Goal: Transaction & Acquisition: Purchase product/service

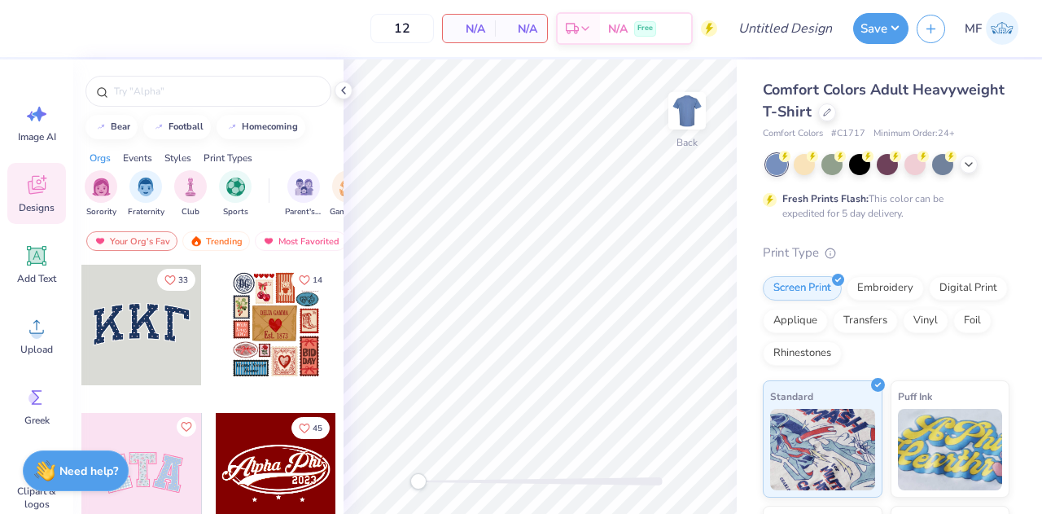
click at [917, 120] on div "Comfort Colors Adult Heavyweight T-Shirt" at bounding box center [886, 101] width 247 height 44
click at [836, 115] on div at bounding box center [827, 111] width 18 height 18
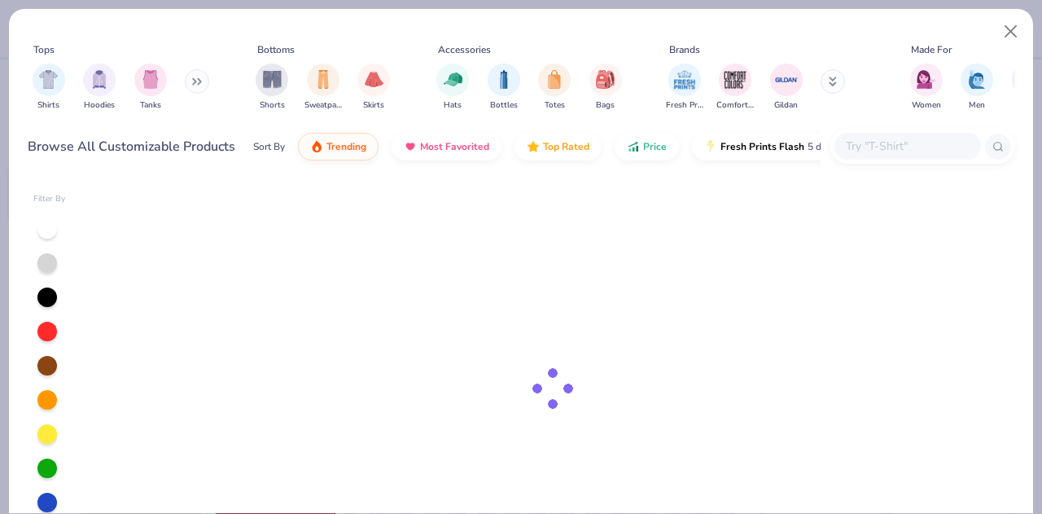
click at [198, 72] on button at bounding box center [197, 81] width 24 height 24
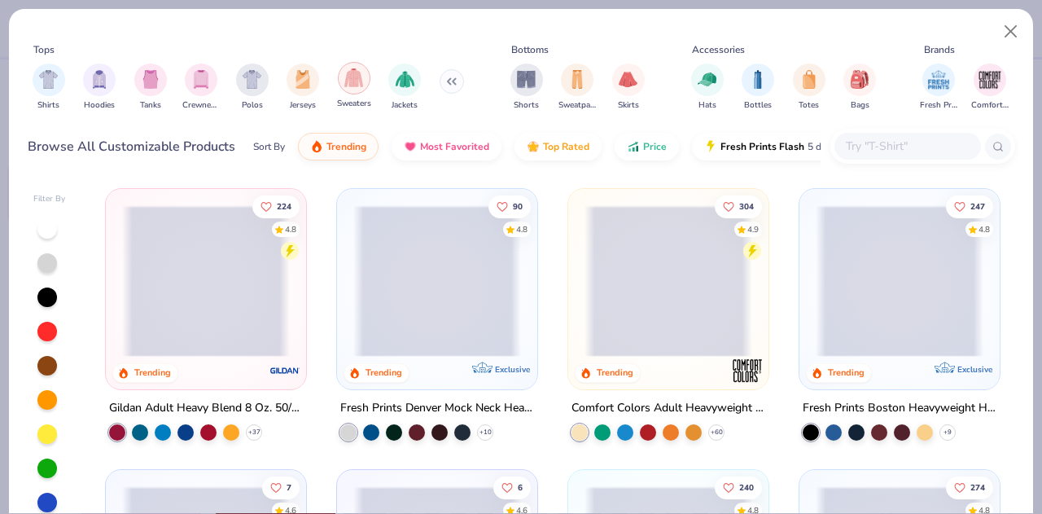
click at [356, 81] on img "filter for Sweaters" at bounding box center [353, 77] width 19 height 19
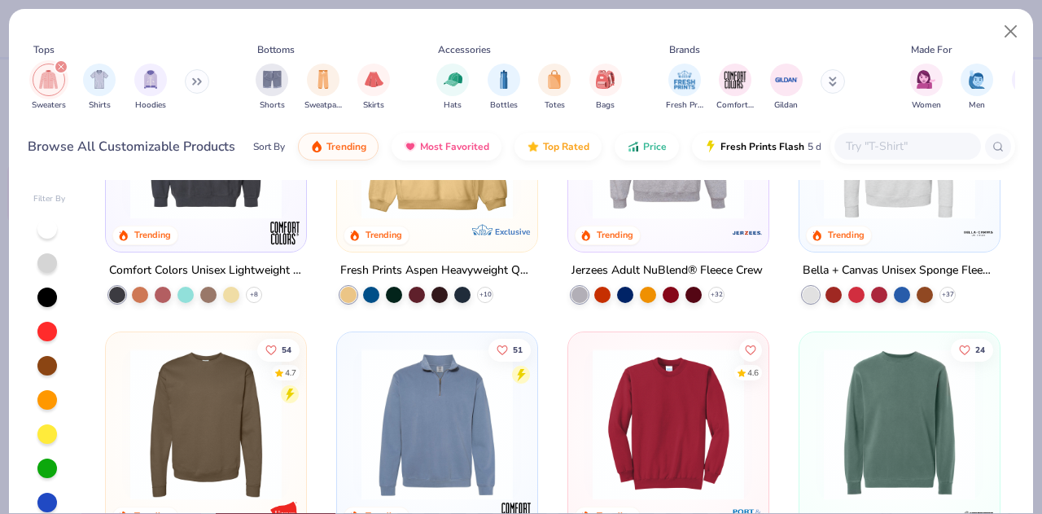
scroll to position [442, 0]
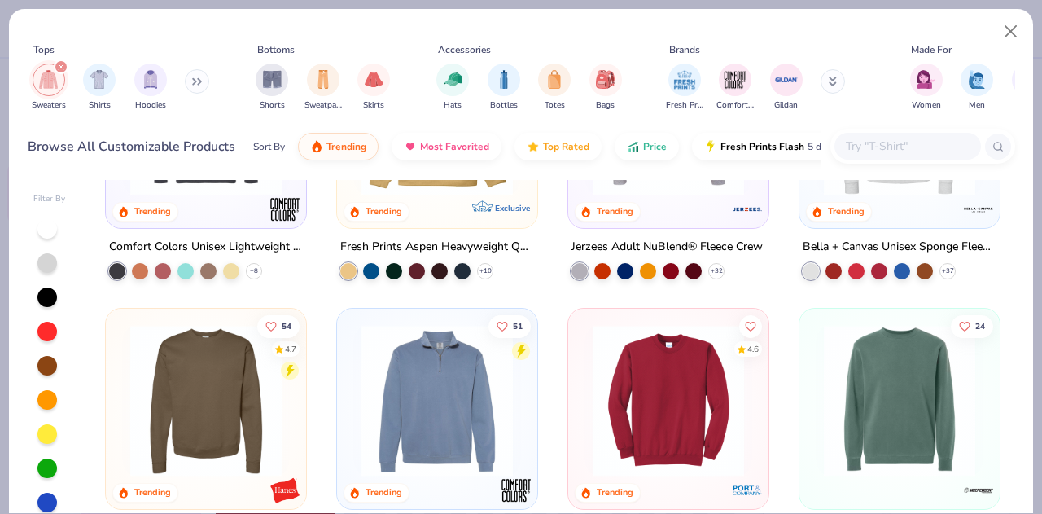
click at [64, 64] on div "filter for Sweaters" at bounding box center [61, 66] width 15 height 15
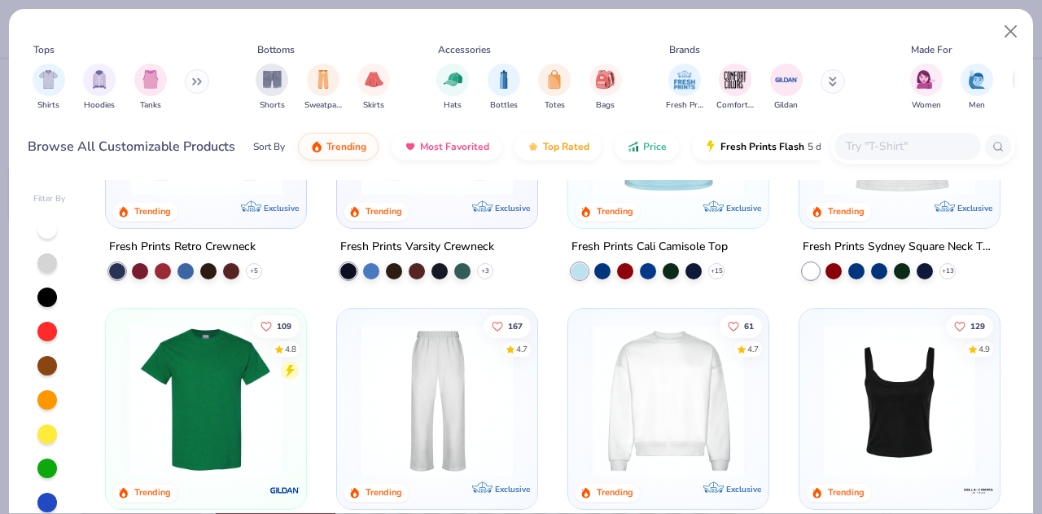
click at [190, 83] on button at bounding box center [197, 81] width 24 height 24
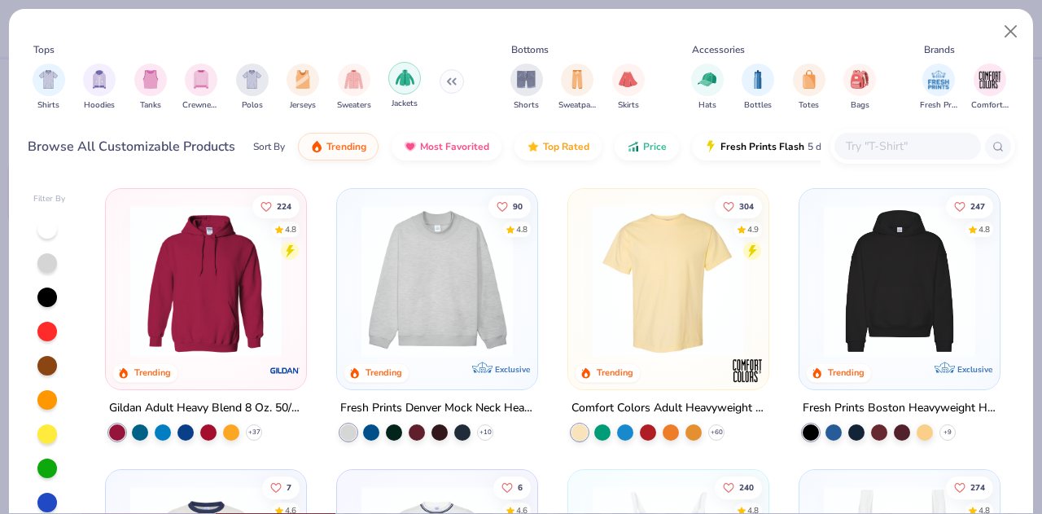
click at [412, 80] on img "filter for Jackets" at bounding box center [405, 77] width 19 height 19
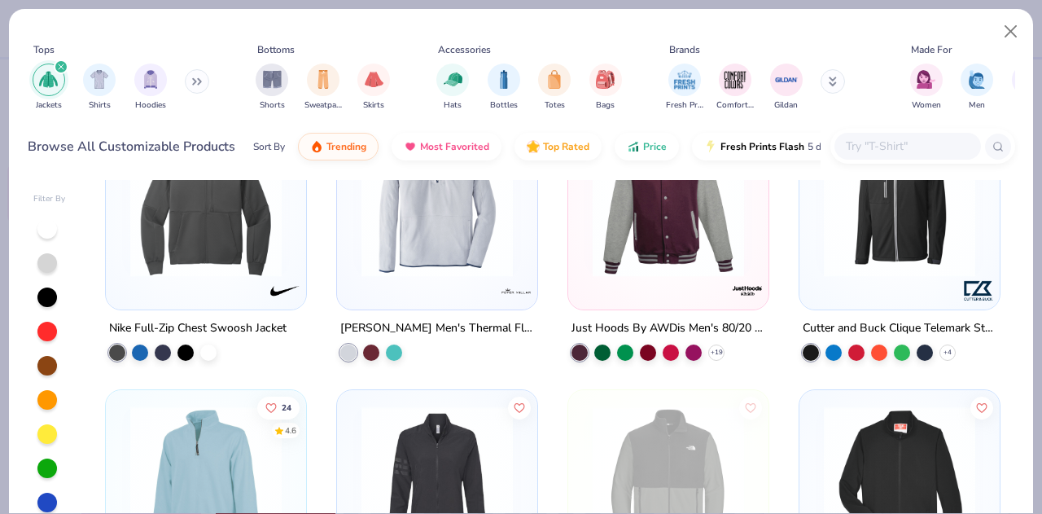
scroll to position [377, 0]
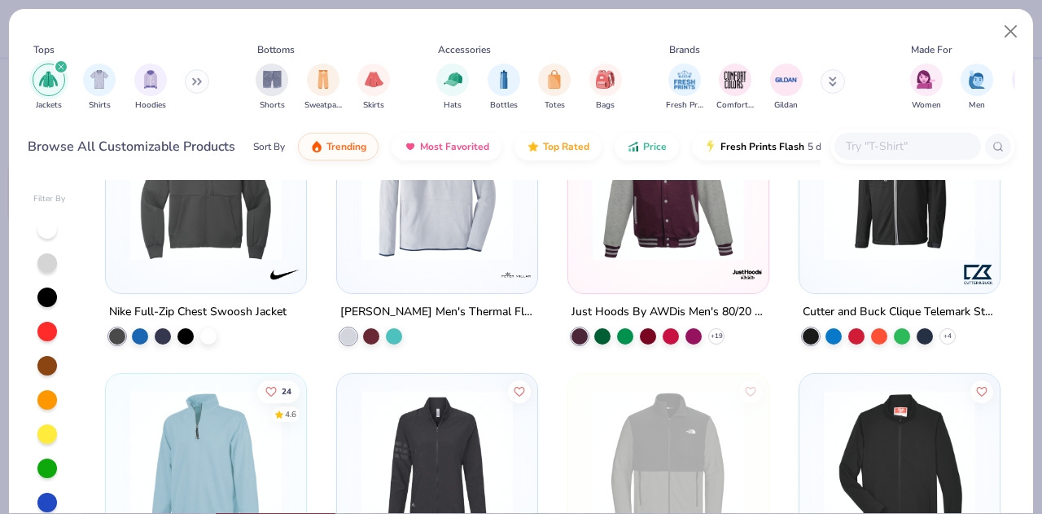
drag, startPoint x: 990, startPoint y: 348, endPoint x: 991, endPoint y: 370, distance: 22.8
click at [991, 370] on div "5 Nike Therma-Fit Full-Zip Fleece Storm Creek Men's Overachiever Sweaterfleece …" at bounding box center [552, 388] width 925 height 417
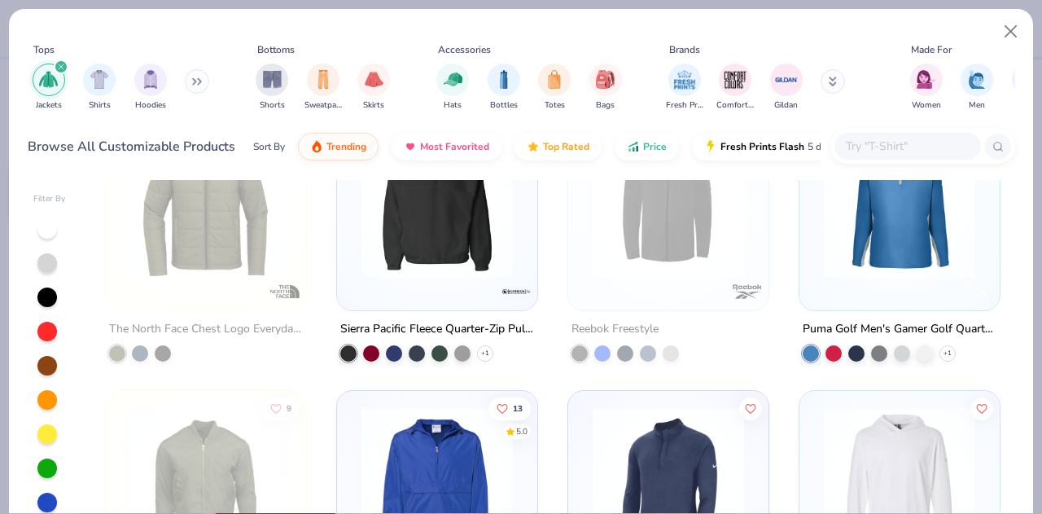
scroll to position [1705, 0]
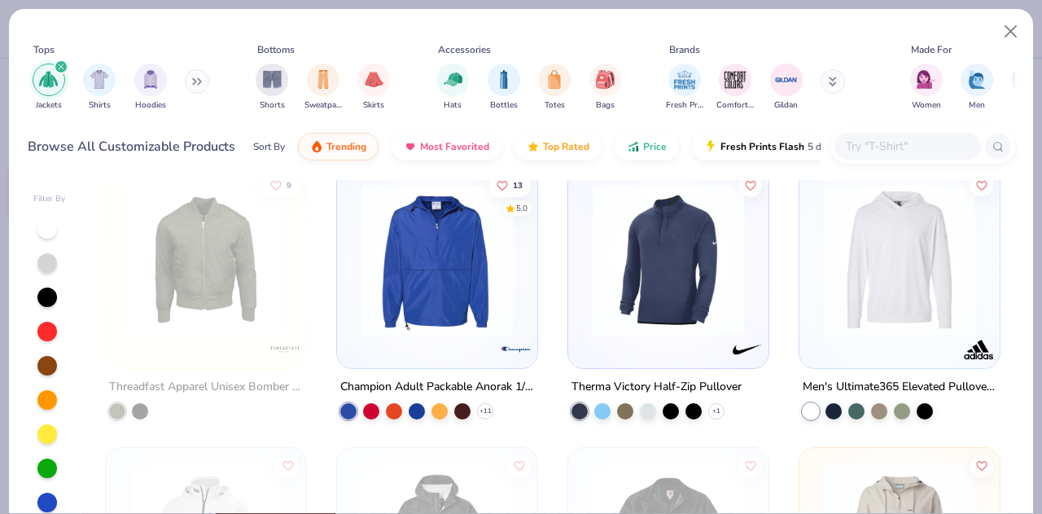
click at [445, 246] on img at bounding box center [437, 258] width 168 height 151
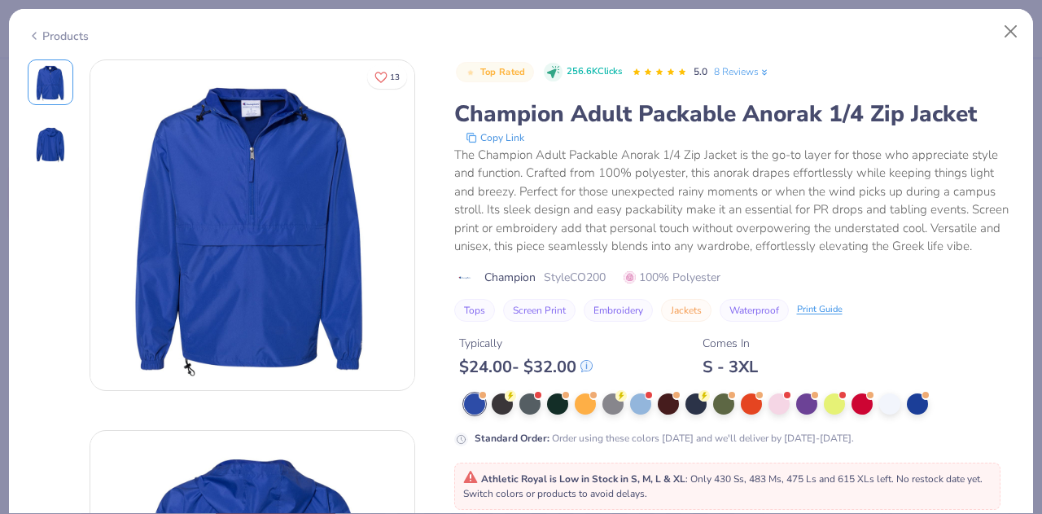
click at [47, 137] on img at bounding box center [50, 144] width 39 height 39
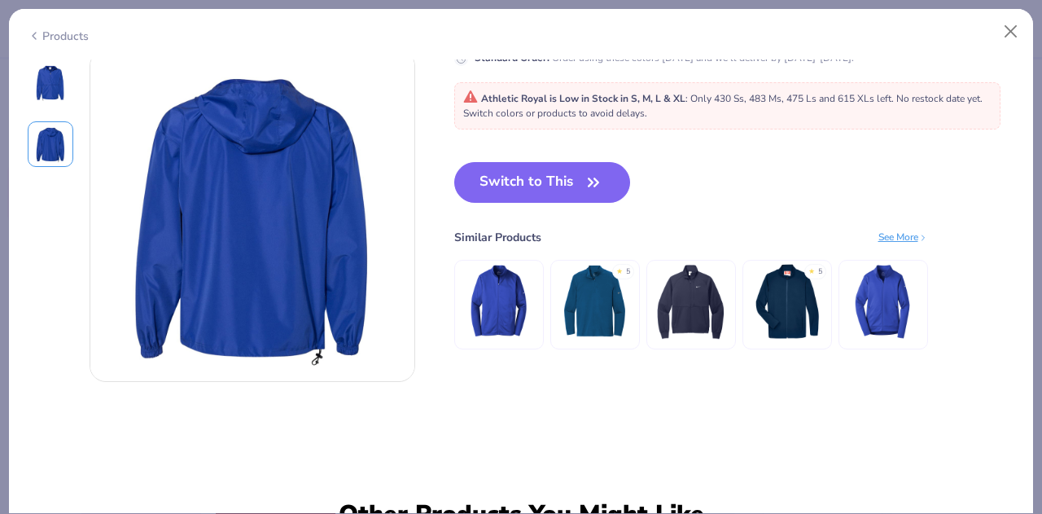
click at [46, 72] on img at bounding box center [50, 82] width 39 height 39
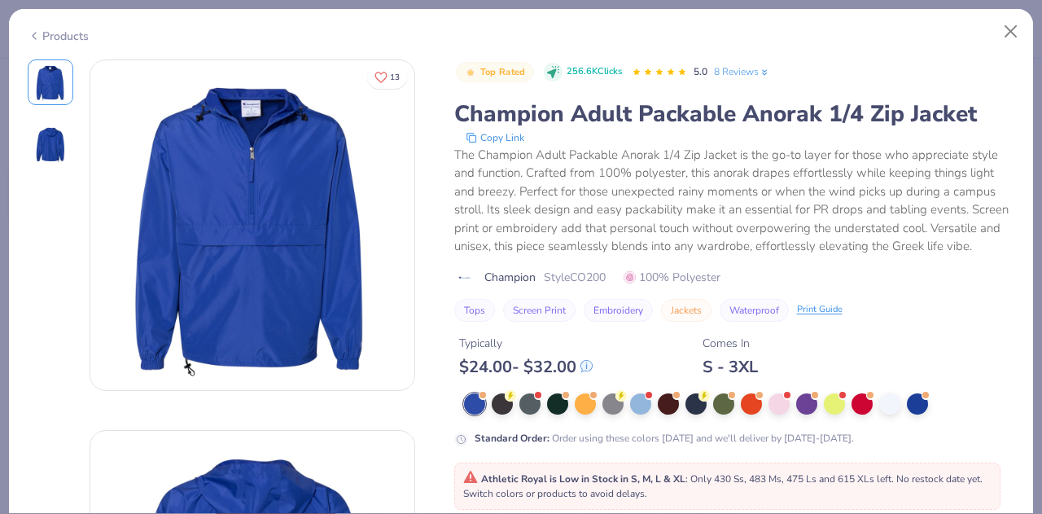
click at [50, 143] on img at bounding box center [50, 144] width 39 height 39
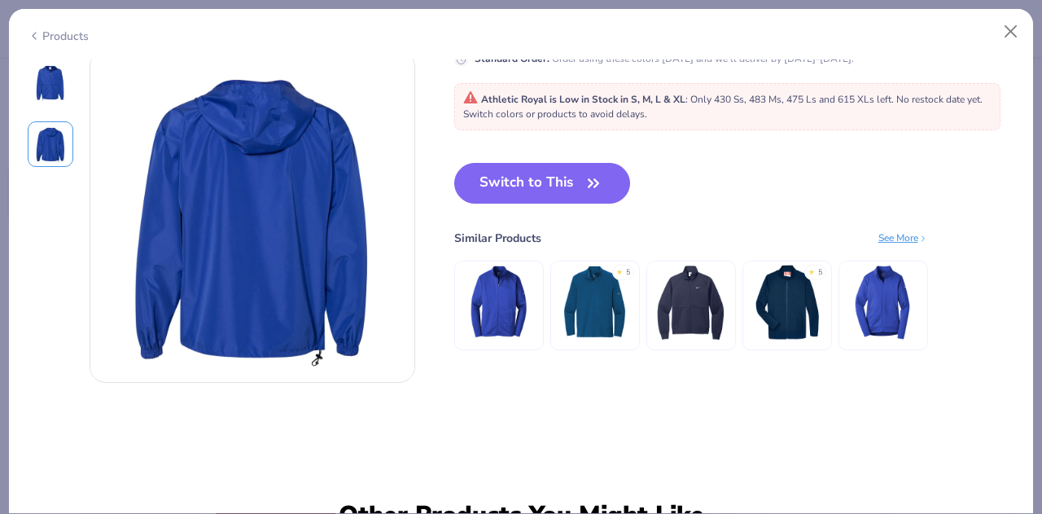
scroll to position [380, 0]
